Goal: Find specific page/section: Find specific page/section

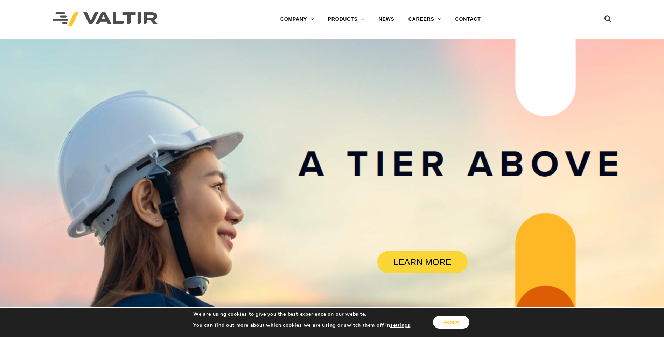
click at [449, 325] on button "Accept" at bounding box center [451, 322] width 36 height 13
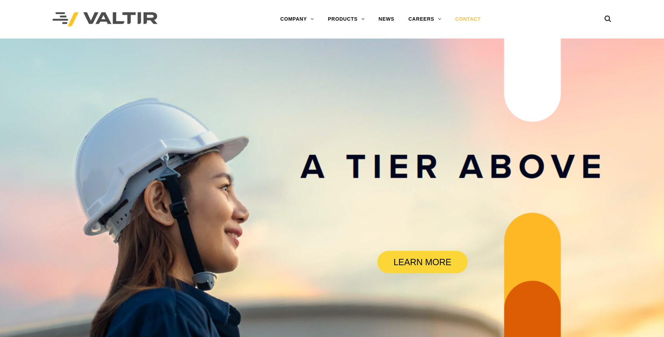
click at [467, 18] on link "CONTACT" at bounding box center [469, 19] width 40 height 14
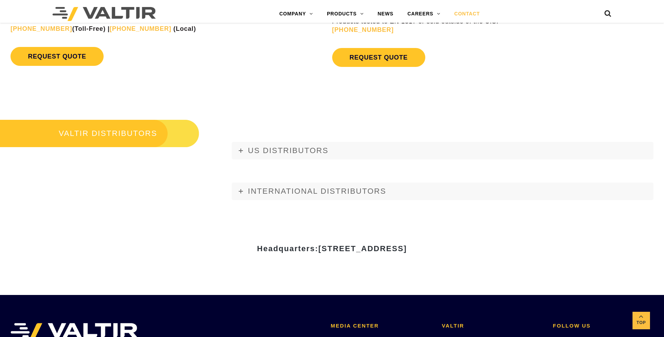
scroll to position [781, 0]
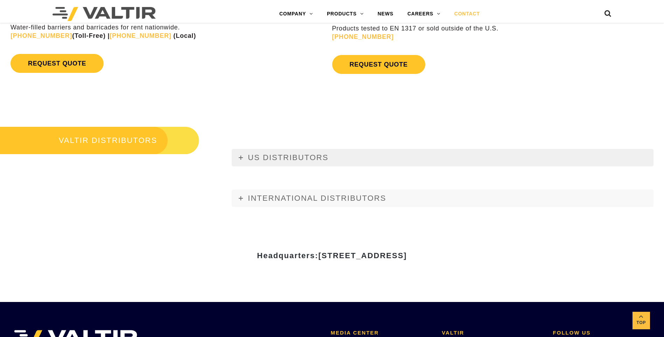
click at [240, 159] on icon at bounding box center [241, 157] width 4 height 4
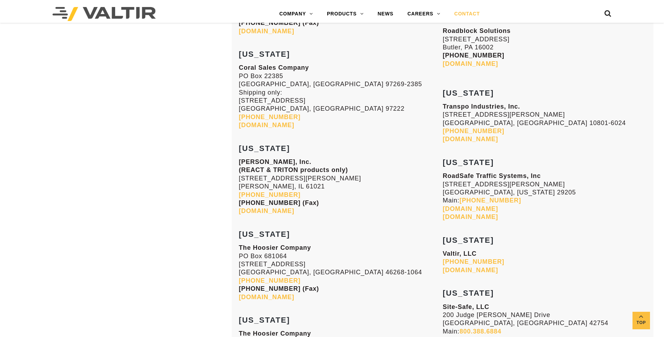
scroll to position [1902, 0]
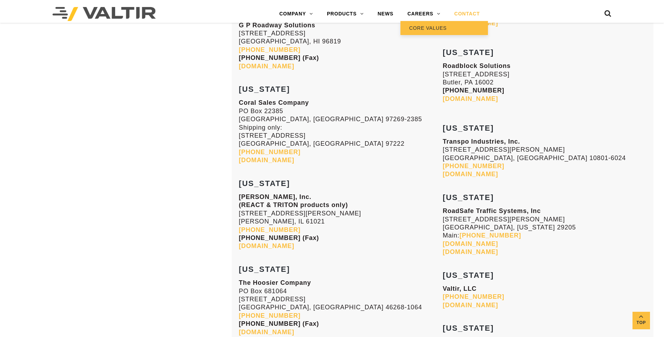
click at [431, 29] on link "CORE VALUES" at bounding box center [445, 28] width 88 height 14
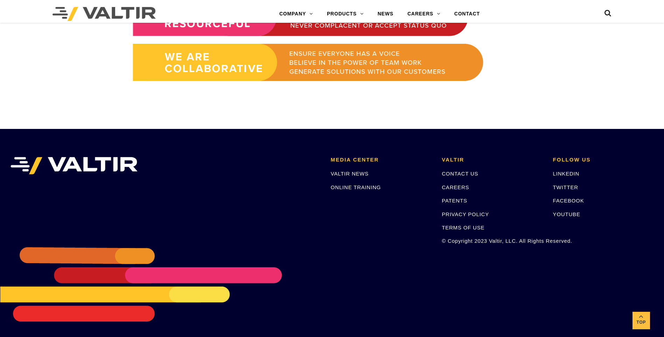
scroll to position [609, 0]
